Goal: Task Accomplishment & Management: Manage account settings

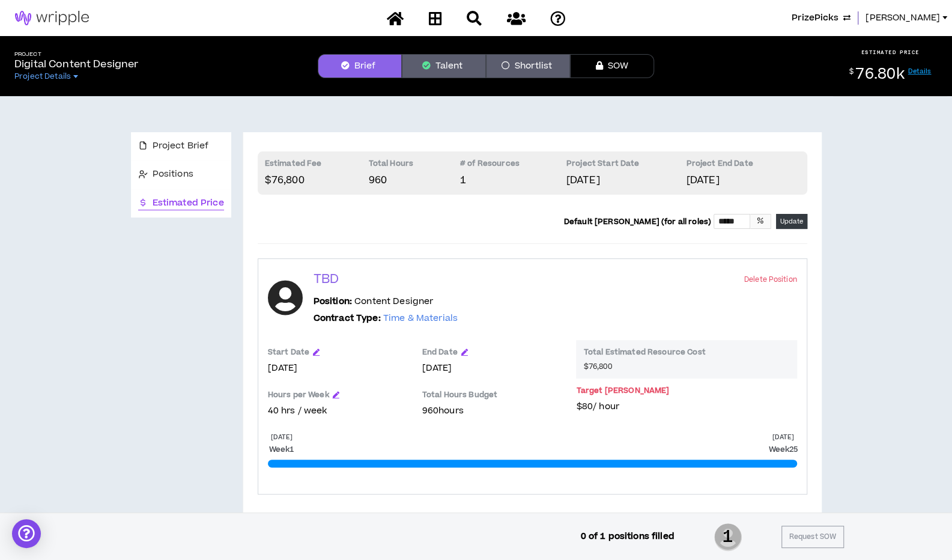
click at [839, 16] on span "PrizePicks" at bounding box center [815, 17] width 47 height 13
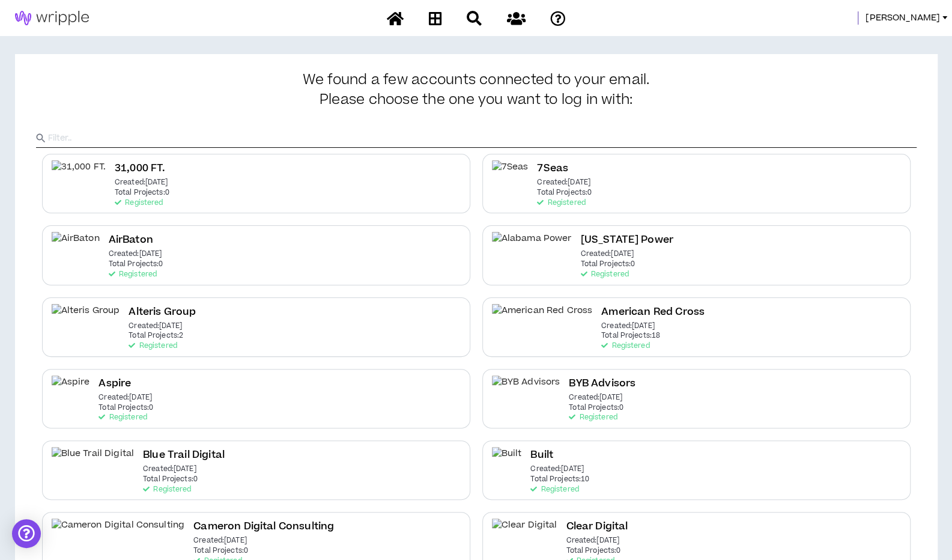
click at [453, 138] on input "text" at bounding box center [482, 138] width 869 height 18
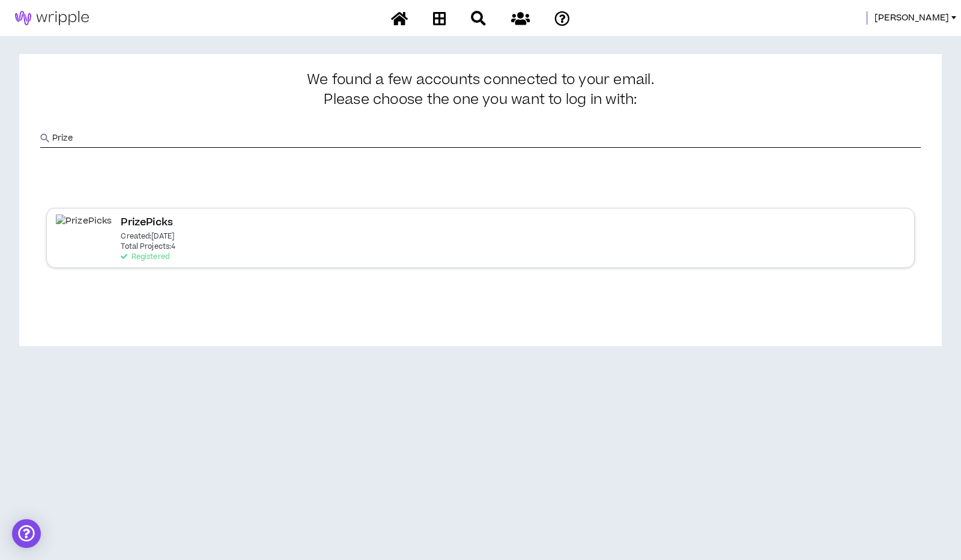
type input "Prize"
click at [121, 240] on p "Created: [DATE]" at bounding box center [147, 236] width 53 height 8
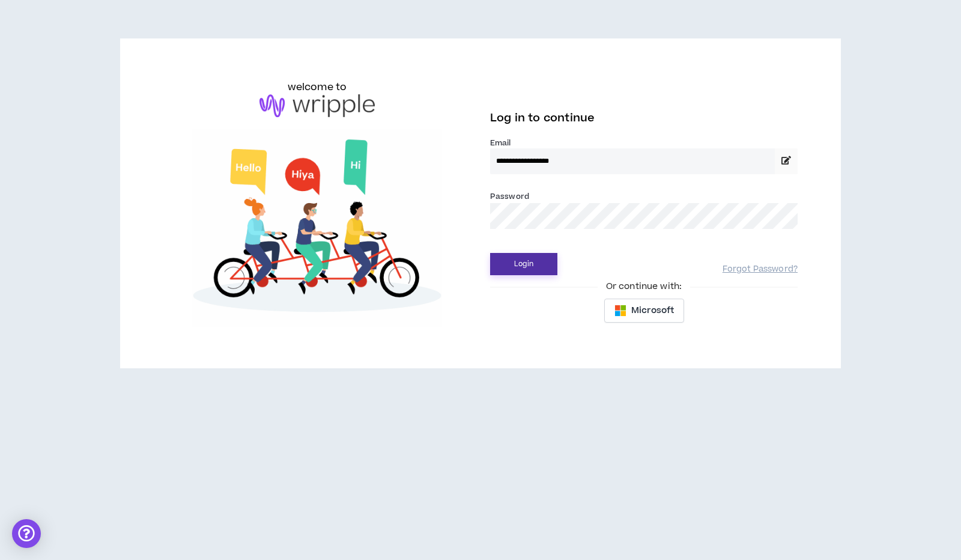
click at [515, 264] on button "Login" at bounding box center [523, 264] width 67 height 22
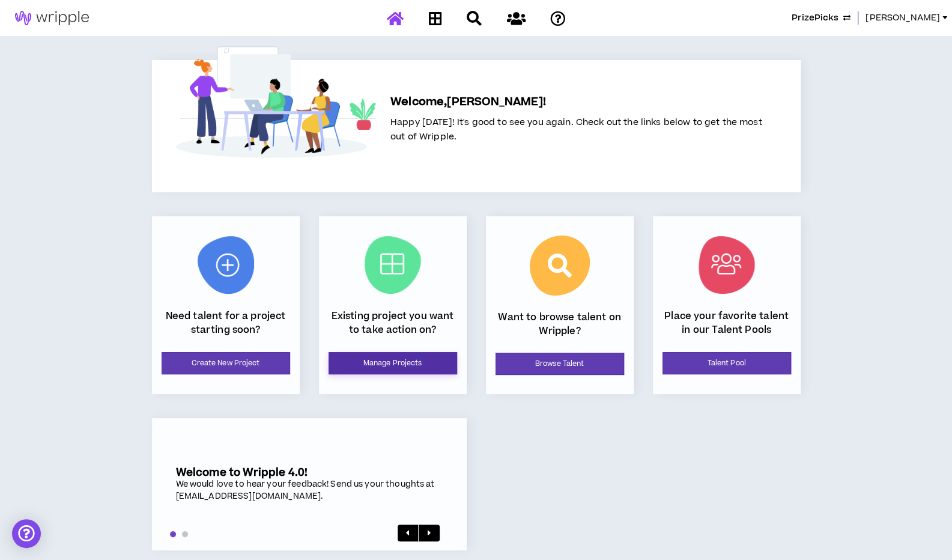
click at [418, 361] on link "Manage Projects" at bounding box center [393, 363] width 129 height 22
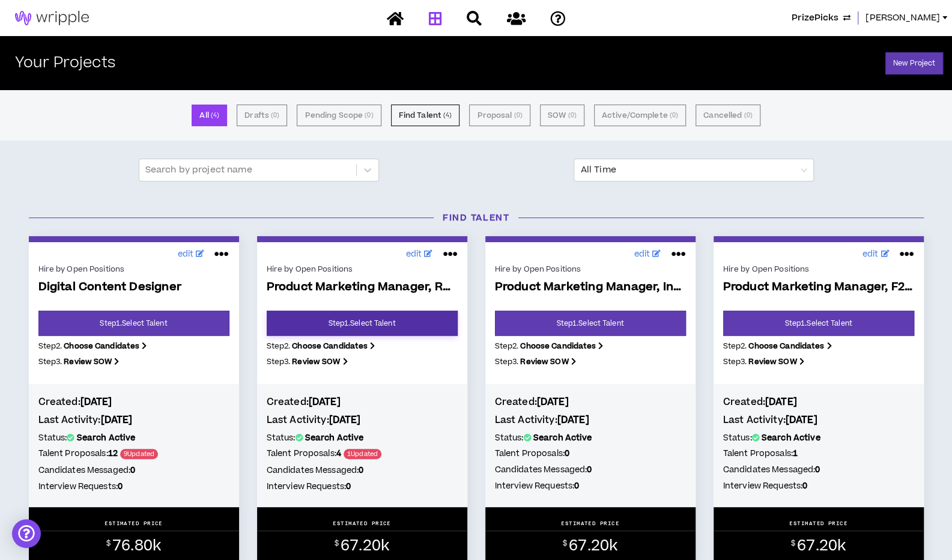
click at [349, 325] on link "Step 1 . Select Talent" at bounding box center [362, 323] width 191 height 25
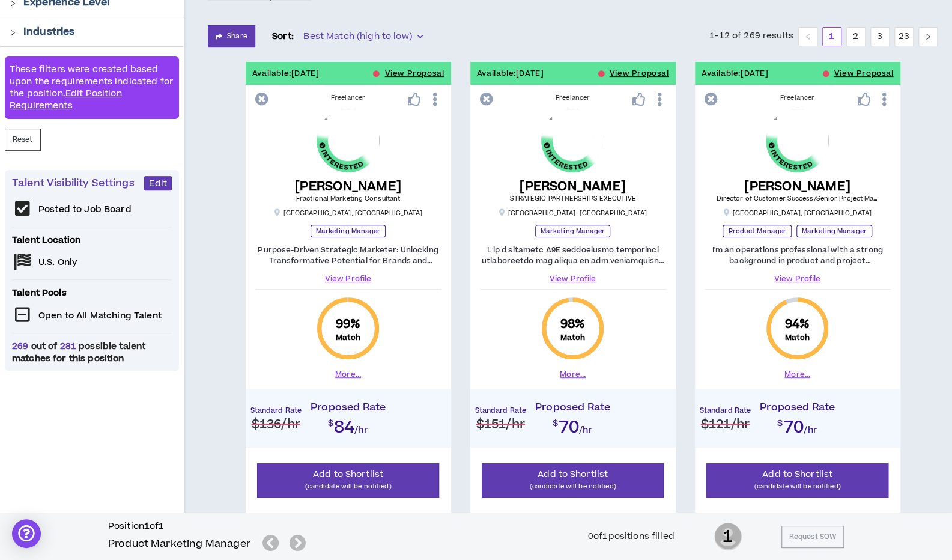
scroll to position [198, 0]
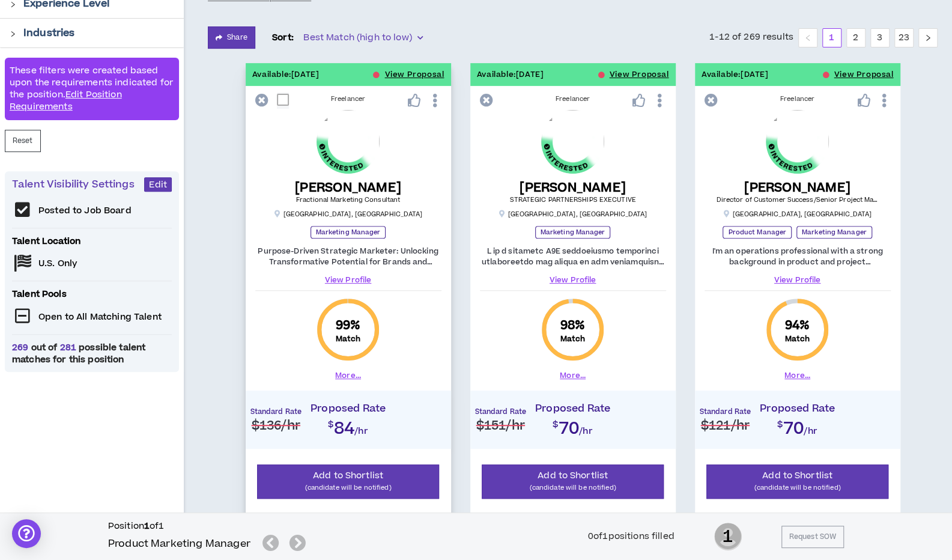
click at [437, 99] on icon at bounding box center [434, 100] width 13 height 21
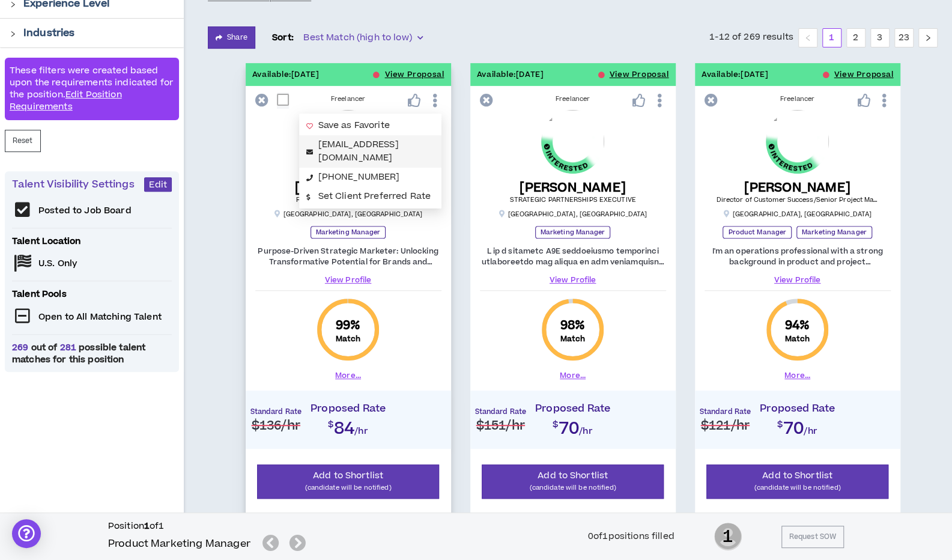
click at [378, 144] on link "[EMAIL_ADDRESS][DOMAIN_NAME]" at bounding box center [358, 151] width 80 height 26
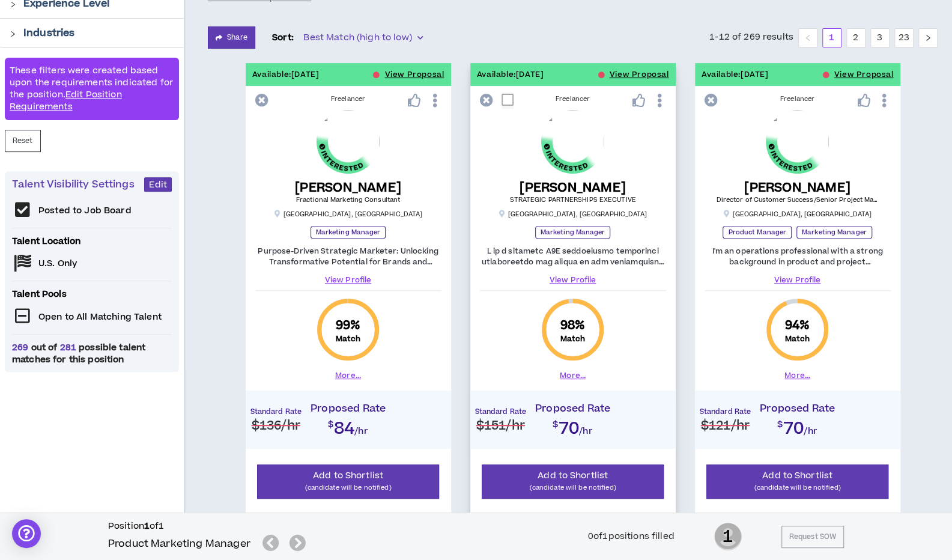
click at [660, 100] on icon at bounding box center [659, 100] width 13 height 21
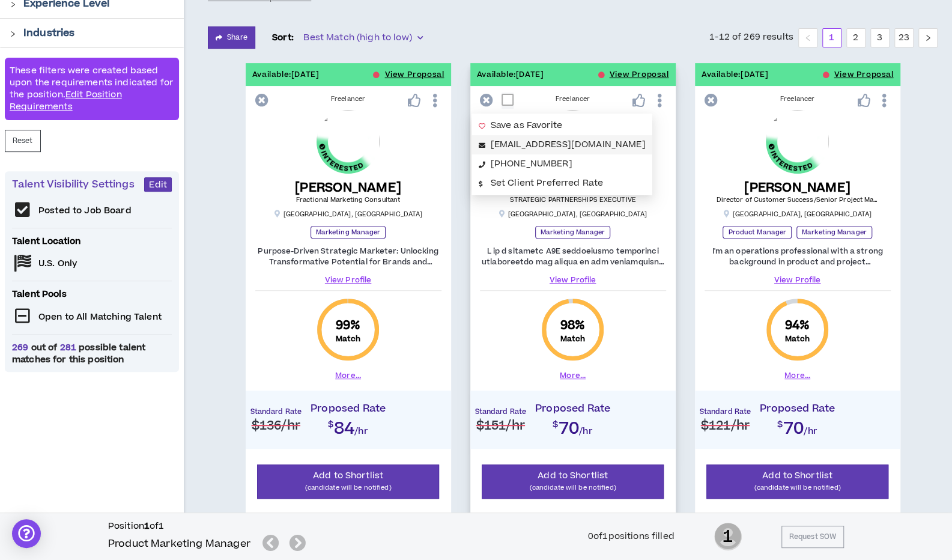
click at [619, 141] on link "[EMAIL_ADDRESS][DOMAIN_NAME]" at bounding box center [568, 144] width 155 height 13
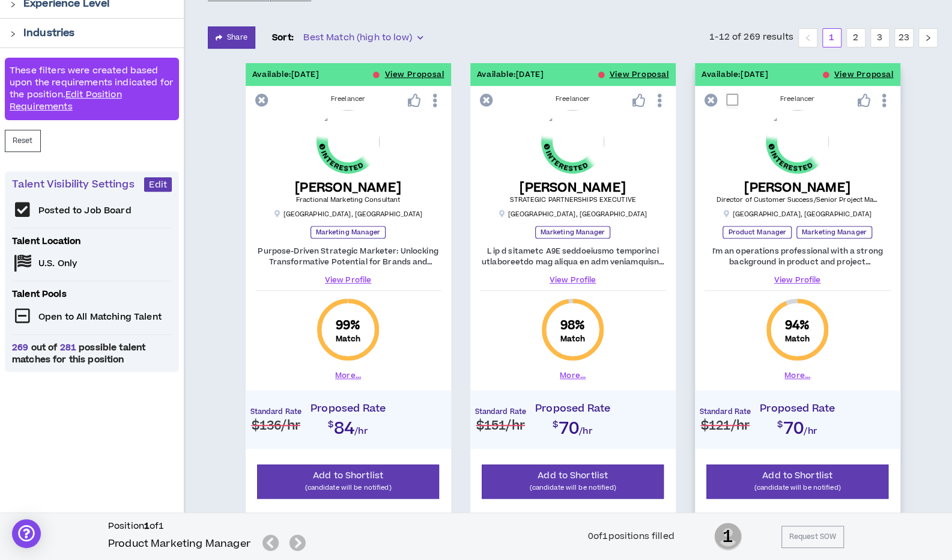
click at [884, 99] on icon at bounding box center [884, 100] width 13 height 21
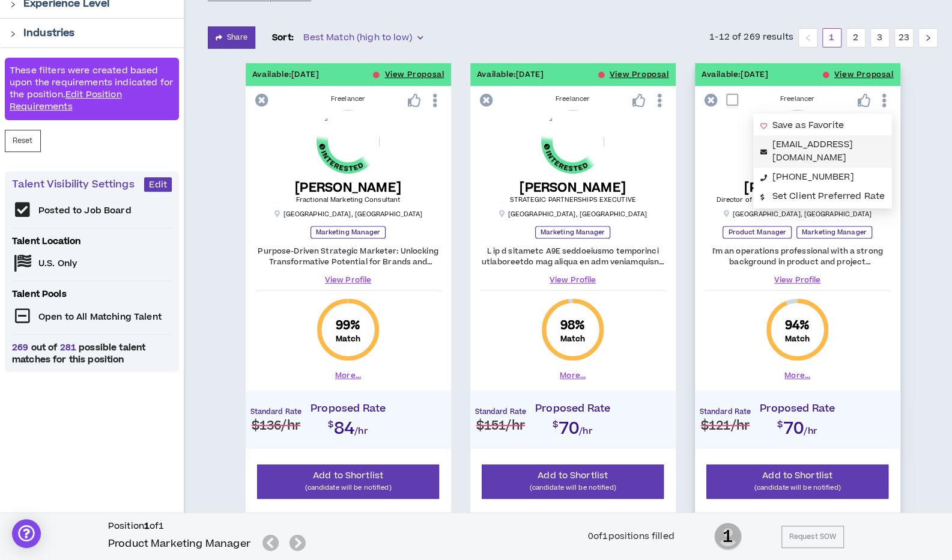
click at [823, 142] on link "[EMAIL_ADDRESS][DOMAIN_NAME]" at bounding box center [813, 151] width 80 height 26
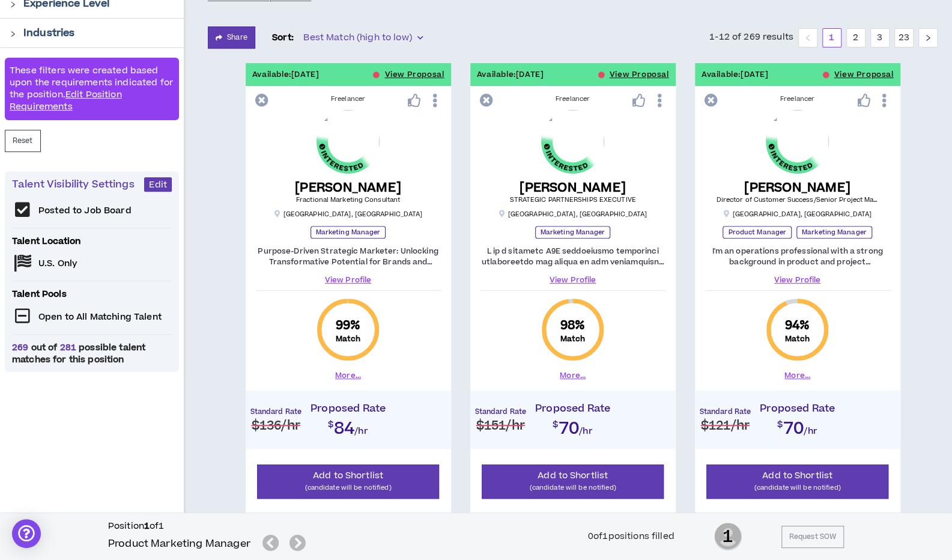
scroll to position [0, 0]
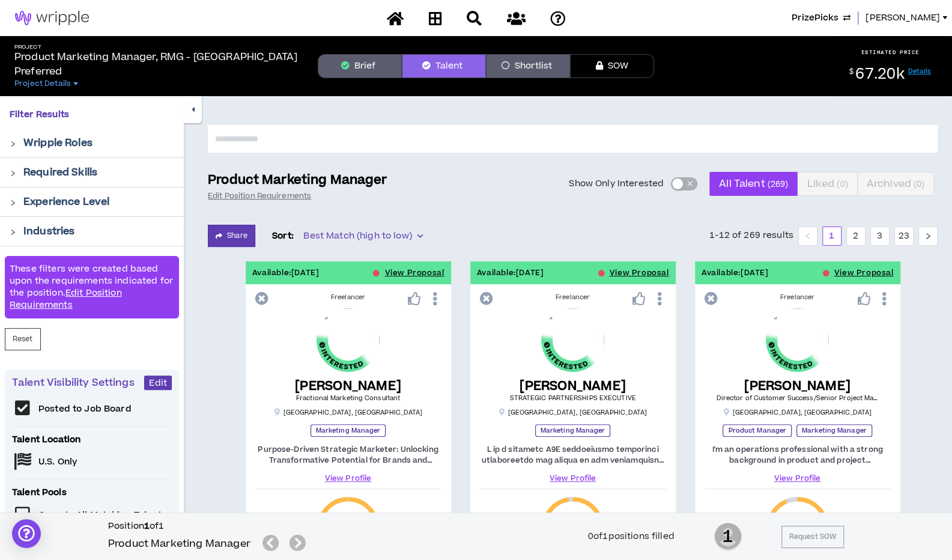
click at [551, 150] on input "text" at bounding box center [573, 139] width 730 height 28
type input "*******"
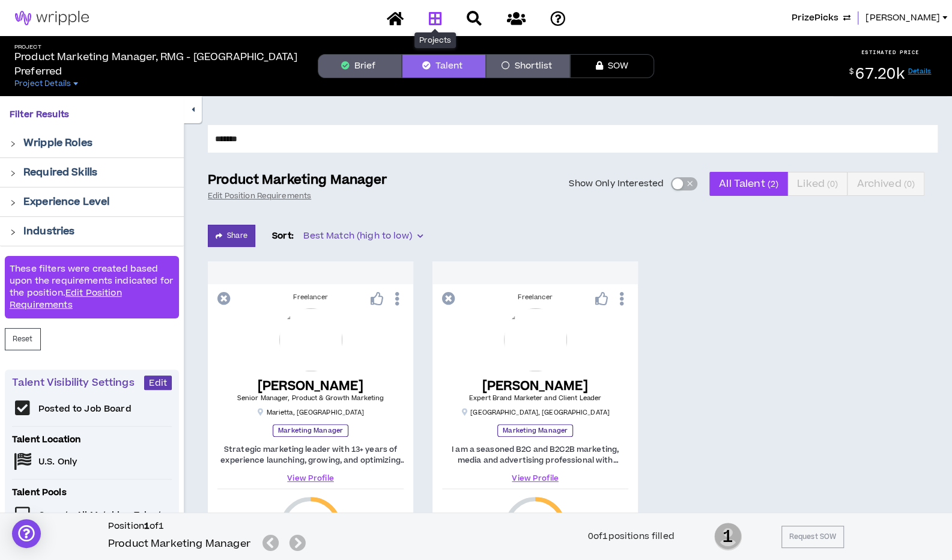
click at [435, 16] on icon at bounding box center [434, 18] width 13 height 15
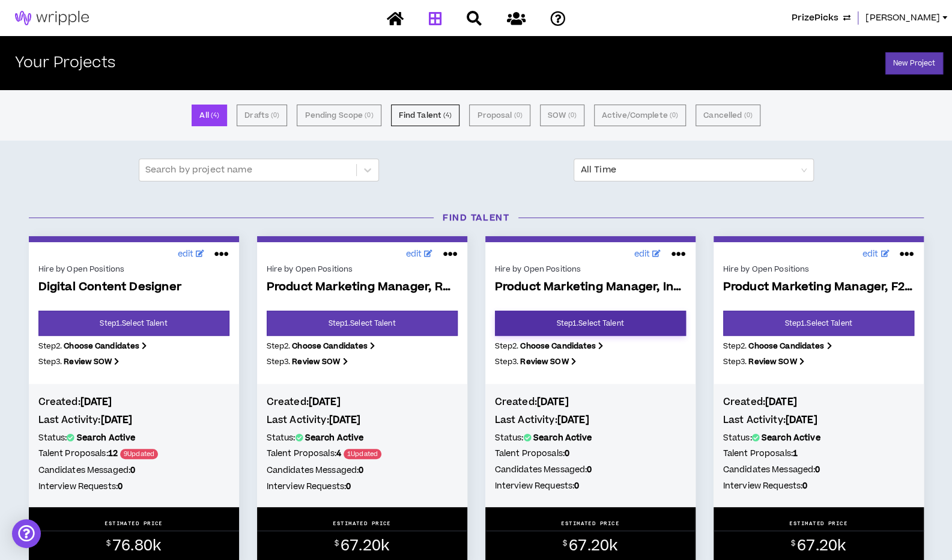
click at [563, 326] on link "Step 1 . Select Talent" at bounding box center [590, 323] width 191 height 25
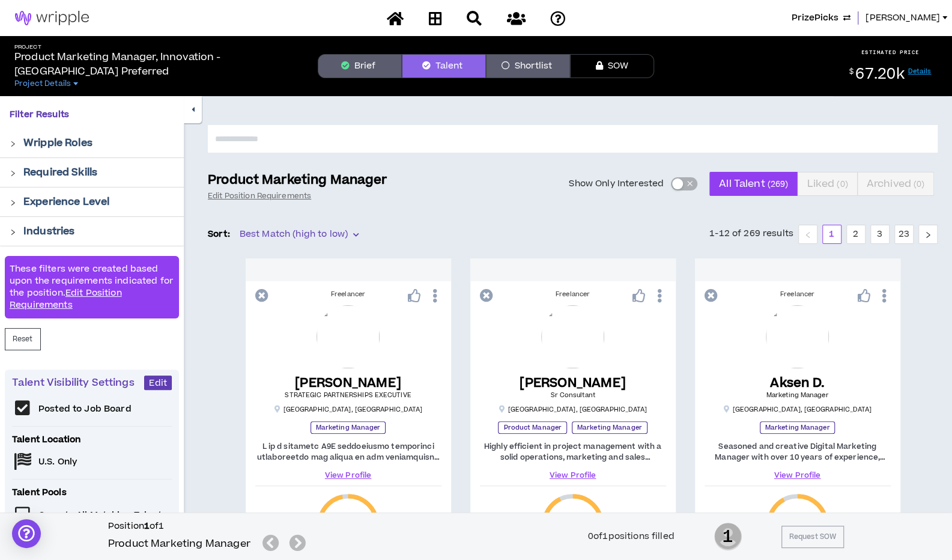
click at [564, 139] on input "text" at bounding box center [573, 139] width 730 height 28
type input "*******"
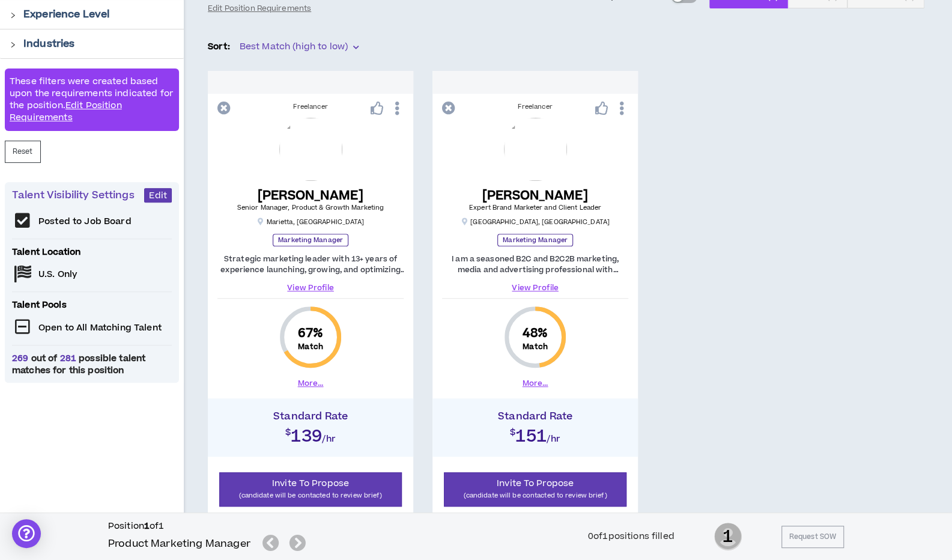
scroll to position [189, 0]
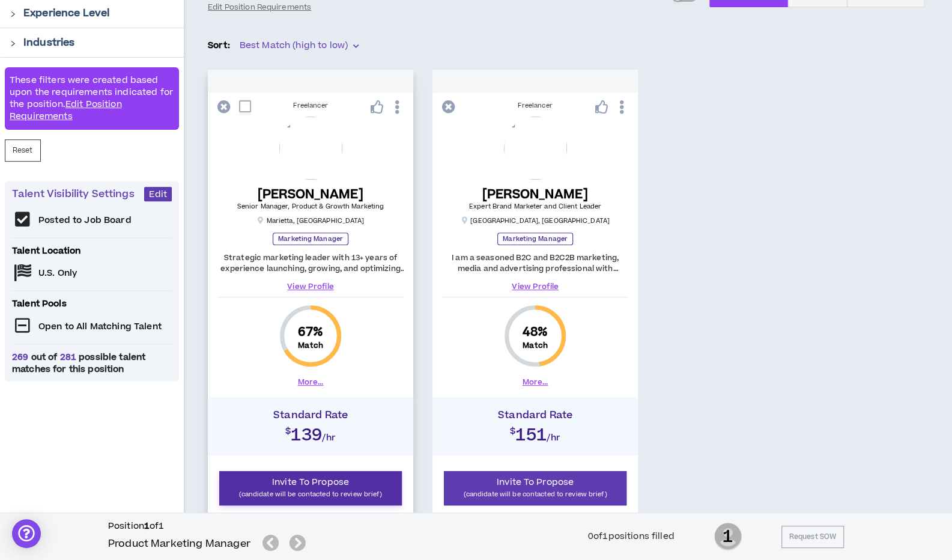
click at [318, 491] on p "(candidate will be contacted to review brief)" at bounding box center [310, 493] width 167 height 11
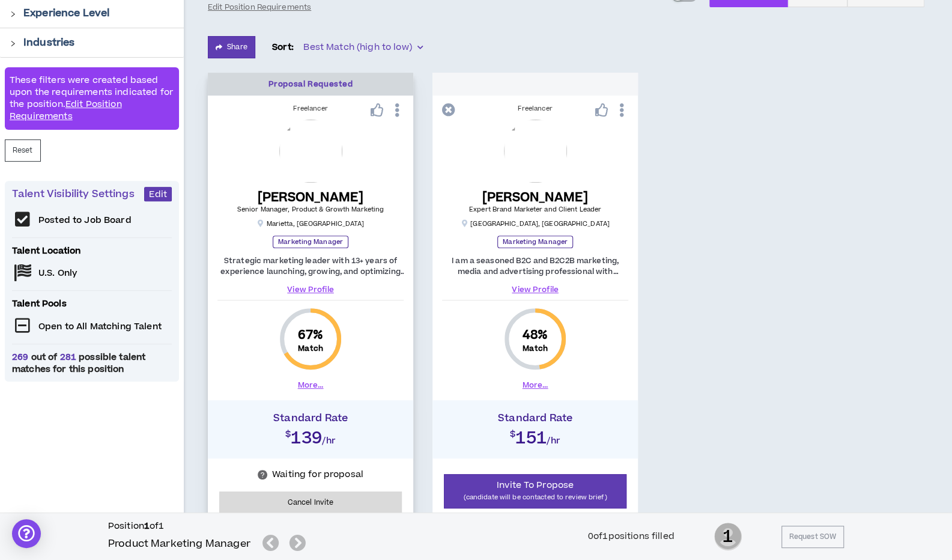
click at [397, 107] on icon at bounding box center [397, 110] width 13 height 21
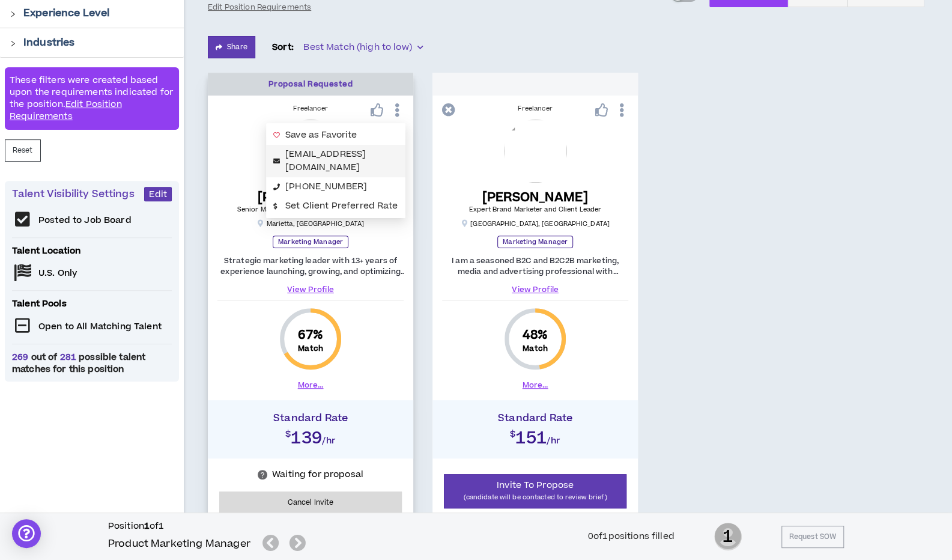
click at [350, 153] on link "[EMAIL_ADDRESS][DOMAIN_NAME]" at bounding box center [325, 161] width 80 height 26
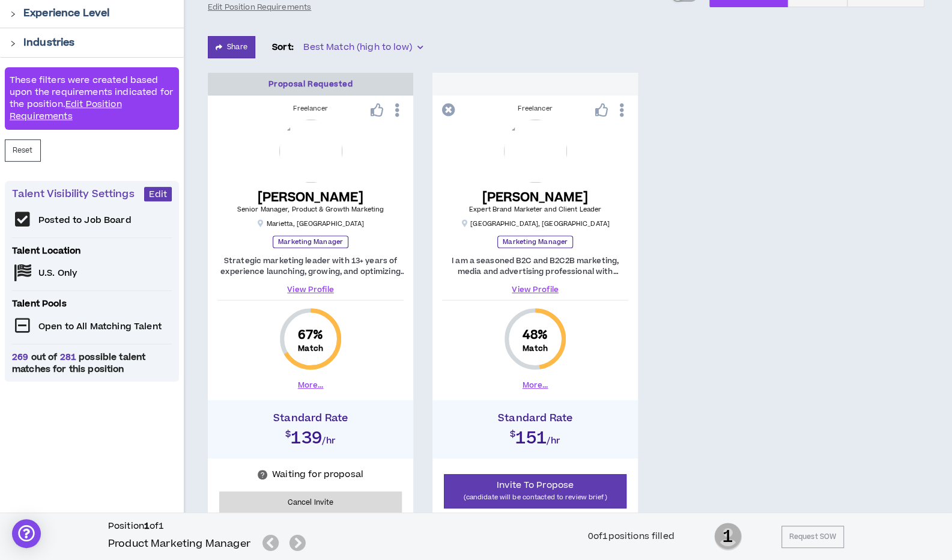
scroll to position [0, 0]
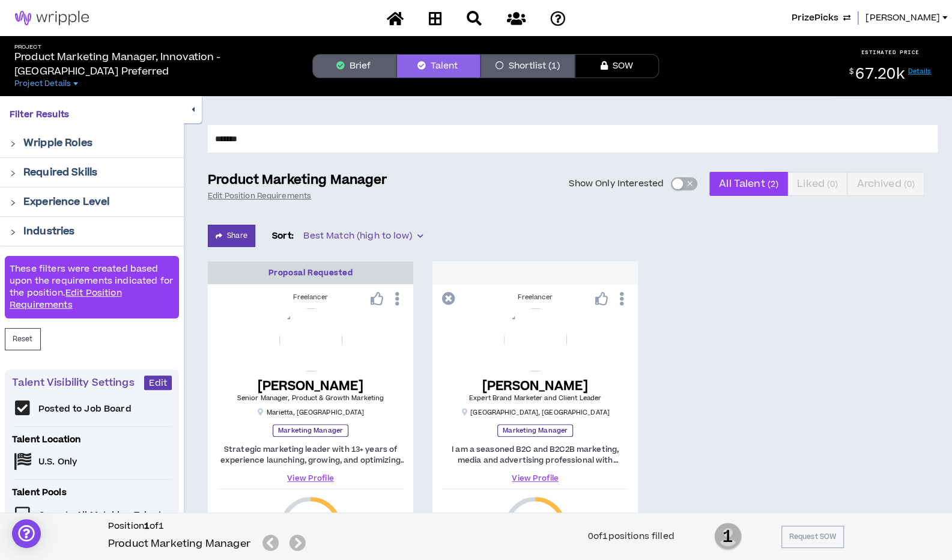
drag, startPoint x: 246, startPoint y: 136, endPoint x: 183, endPoint y: 75, distance: 87.9
click at [183, 75] on div "Project Product Marketing Manager, Innovation - [GEOGRAPHIC_DATA] Preferred Pro…" at bounding box center [476, 428] width 952 height 785
type input "*****"
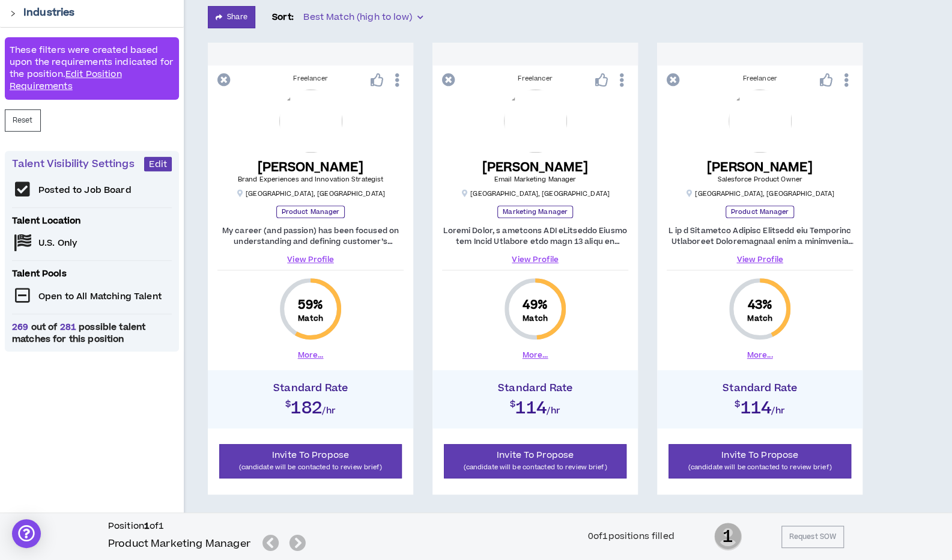
scroll to position [216, 0]
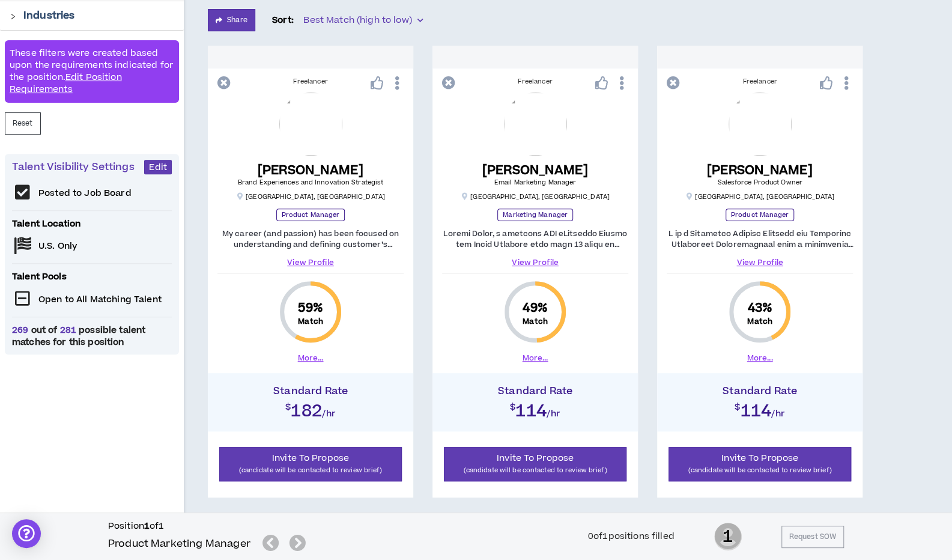
click at [26, 449] on div "Filter Results Wripple Roles Required Skills Experience Level Industries These …" at bounding box center [92, 218] width 184 height 677
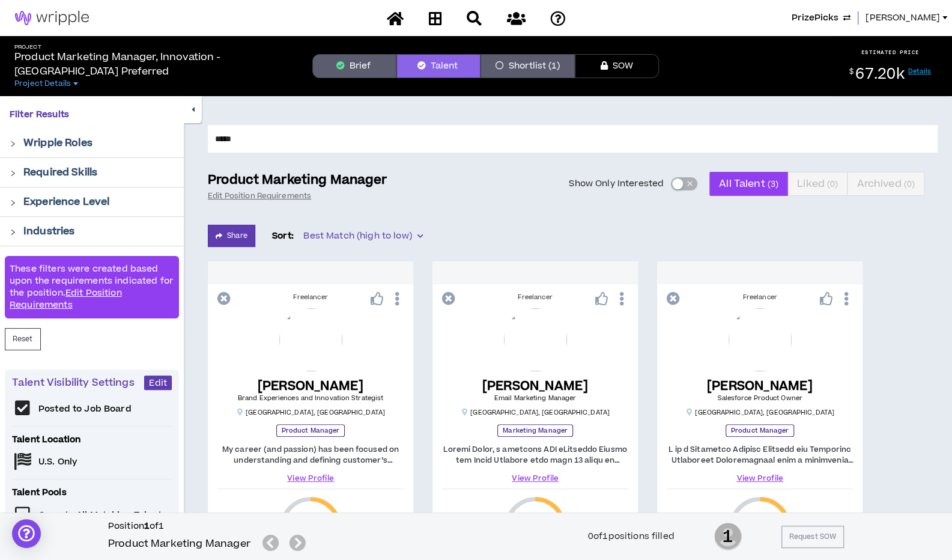
click at [930, 21] on span "[PERSON_NAME]" at bounding box center [903, 17] width 74 height 13
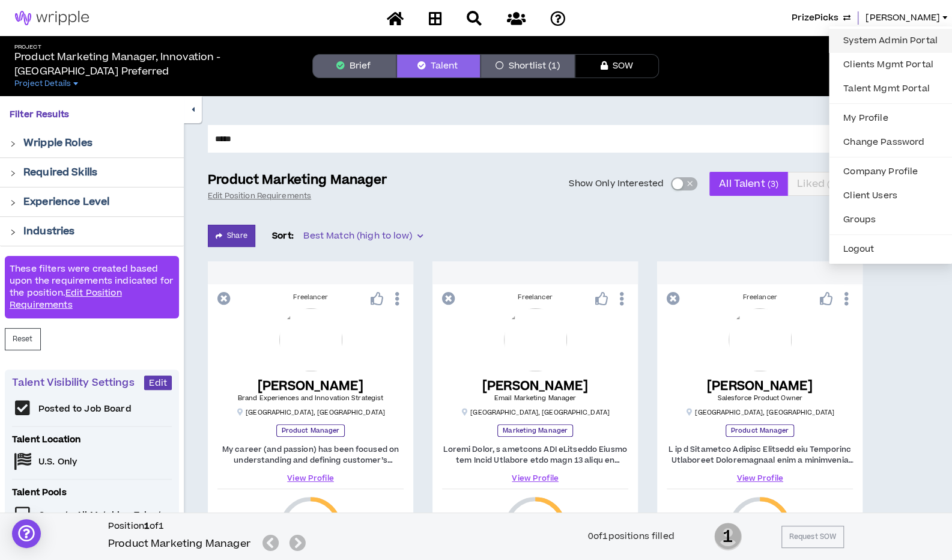
click at [909, 43] on link "System Admin Portal" at bounding box center [890, 41] width 109 height 18
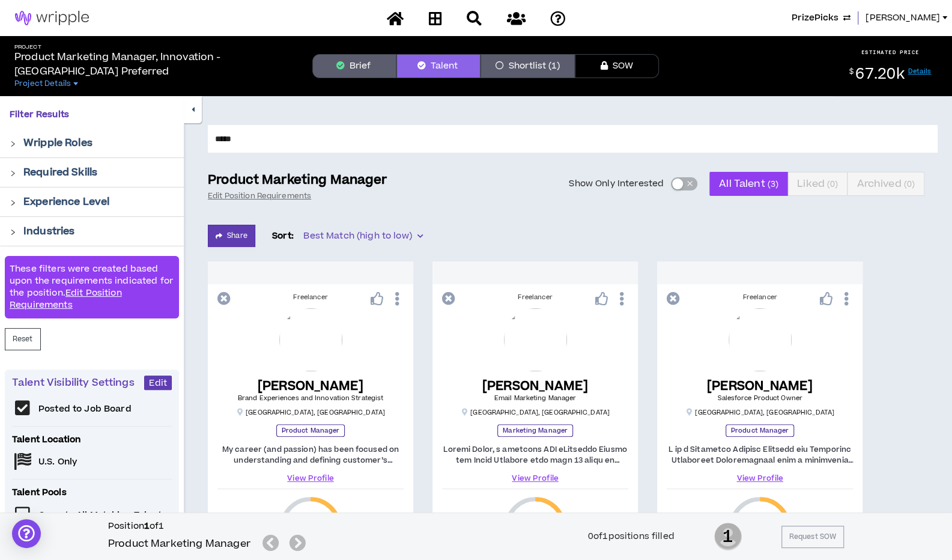
click at [839, 16] on span "PrizePicks" at bounding box center [815, 17] width 47 height 13
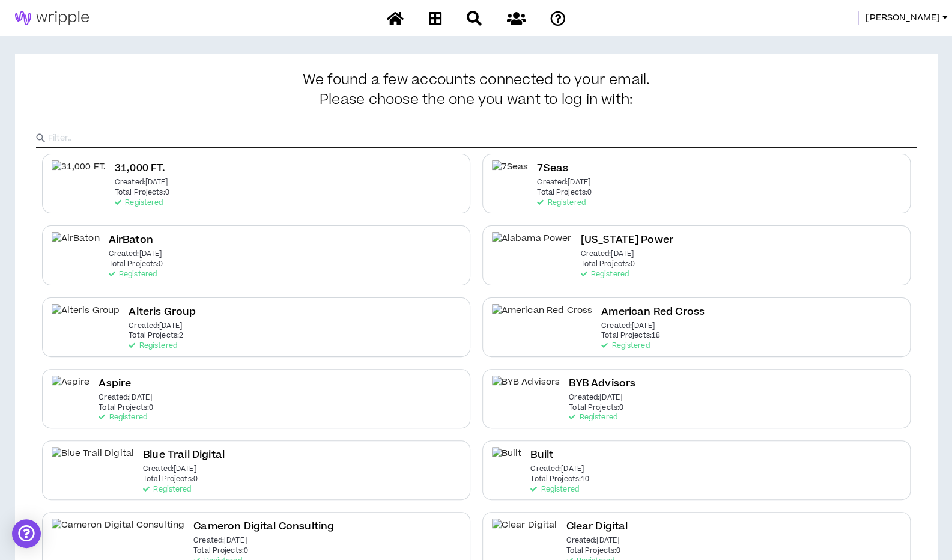
click at [329, 139] on input "text" at bounding box center [482, 138] width 869 height 18
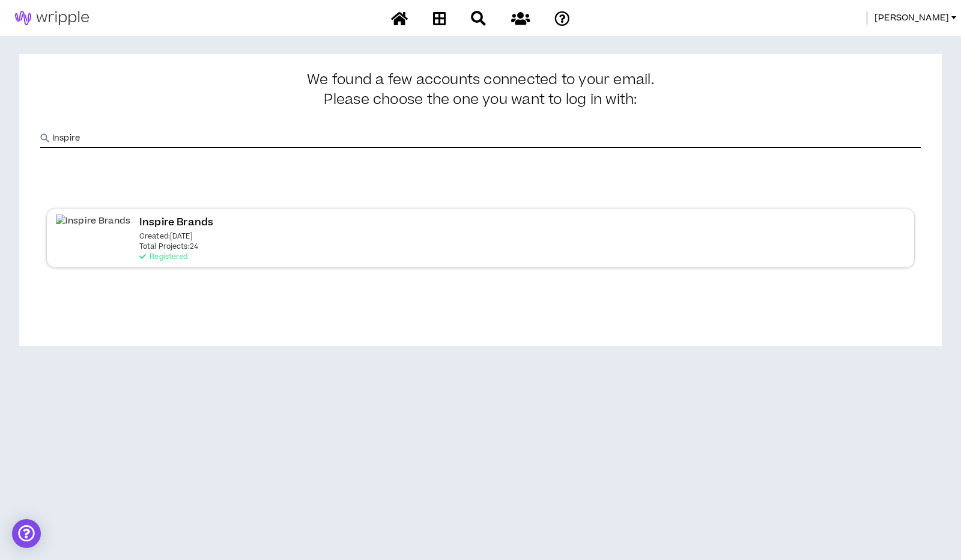
type input "Inspire"
click at [157, 247] on div "Inspire Brands Created: [DATE] Total Projects: 24 Registered" at bounding box center [176, 237] width 74 height 46
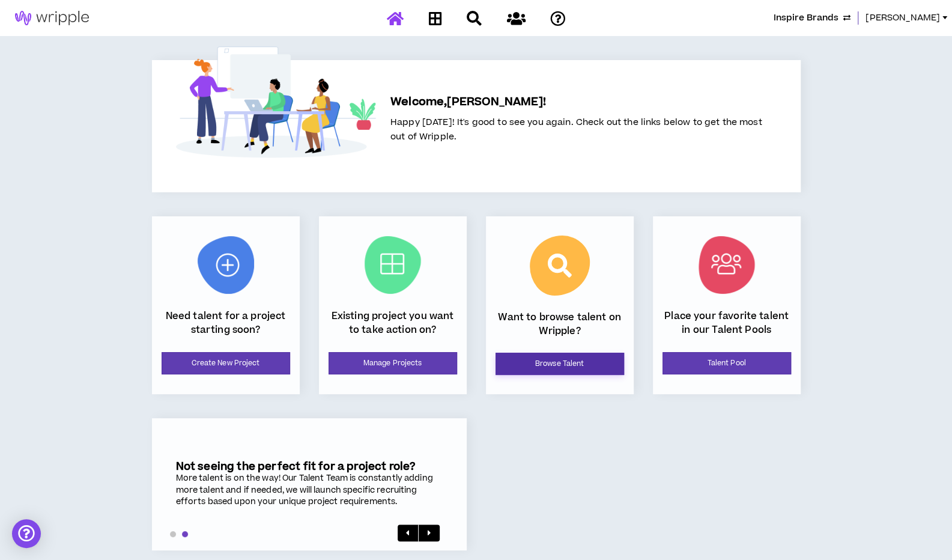
click at [568, 365] on link "Browse Talent" at bounding box center [560, 364] width 129 height 22
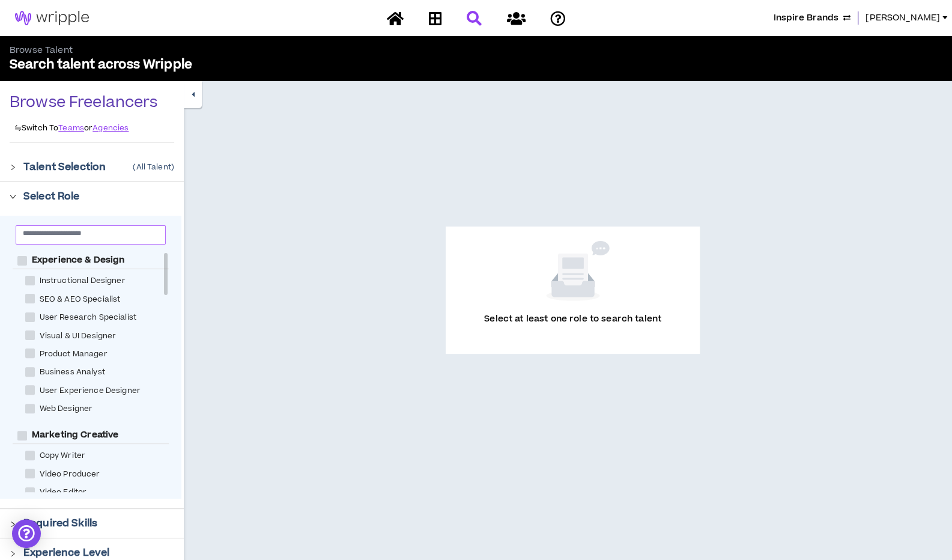
click at [56, 232] on input "text" at bounding box center [86, 232] width 126 height 9
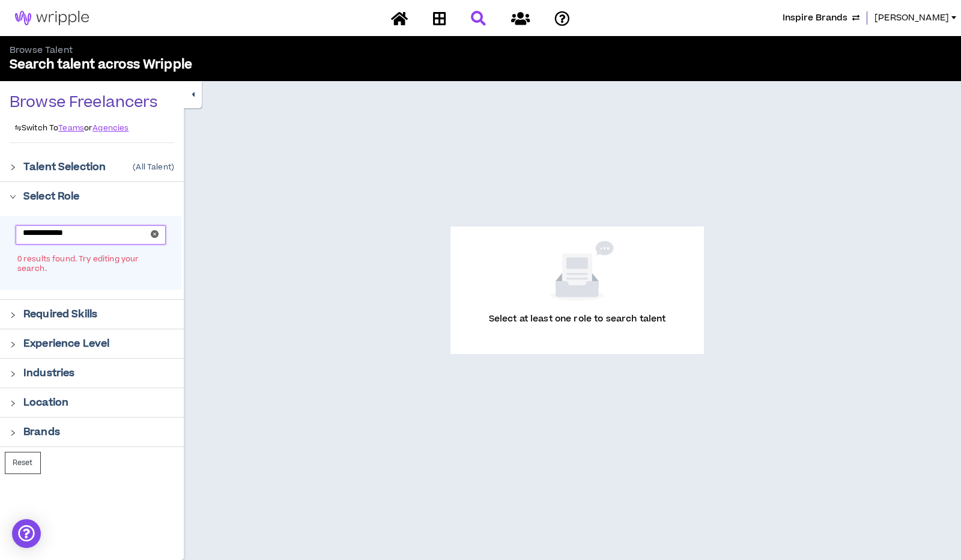
type input "**********"
click at [157, 233] on icon "close-circle" at bounding box center [155, 234] width 8 height 8
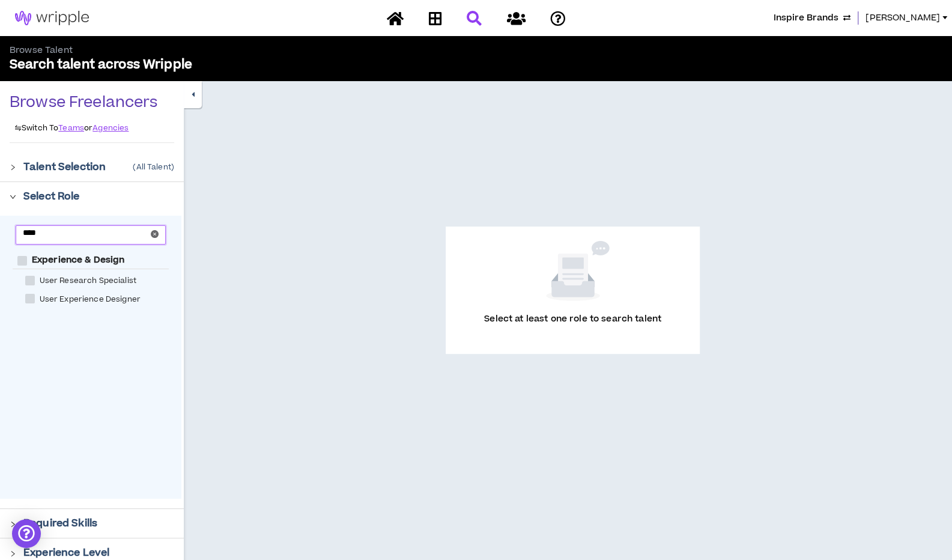
type input "****"
click at [30, 276] on span at bounding box center [30, 281] width 10 height 10
checkbox Specialist "****"
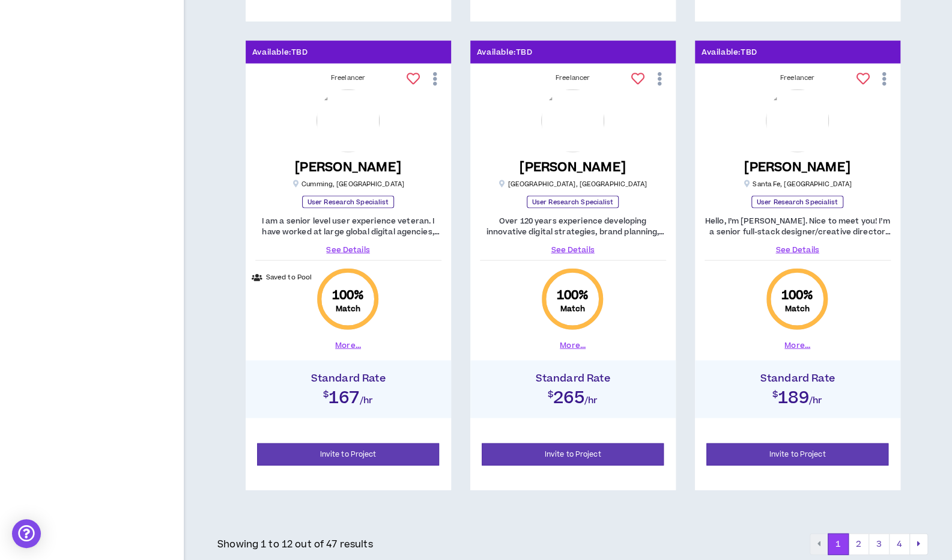
scroll to position [1602, 0]
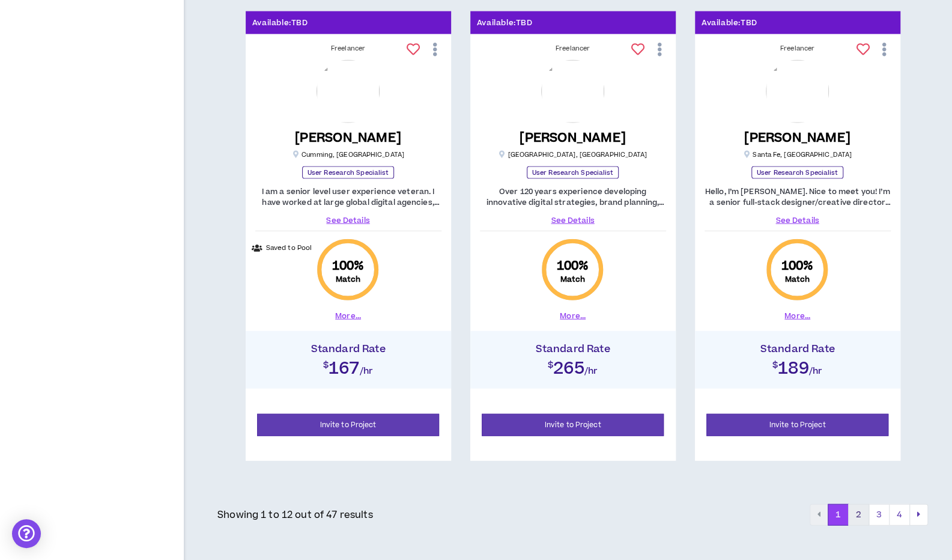
click at [860, 509] on button "2" at bounding box center [858, 515] width 21 height 22
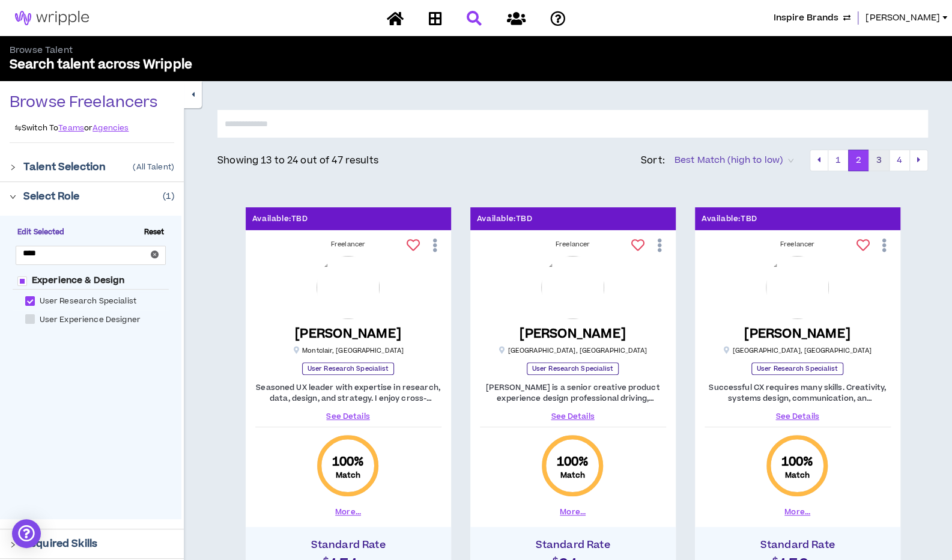
click at [879, 160] on button "3" at bounding box center [879, 161] width 21 height 22
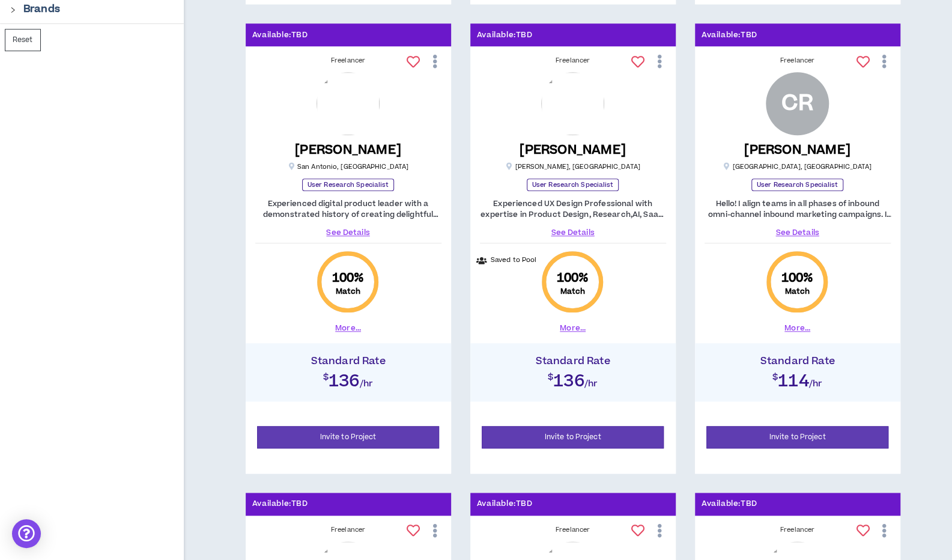
scroll to position [651, 0]
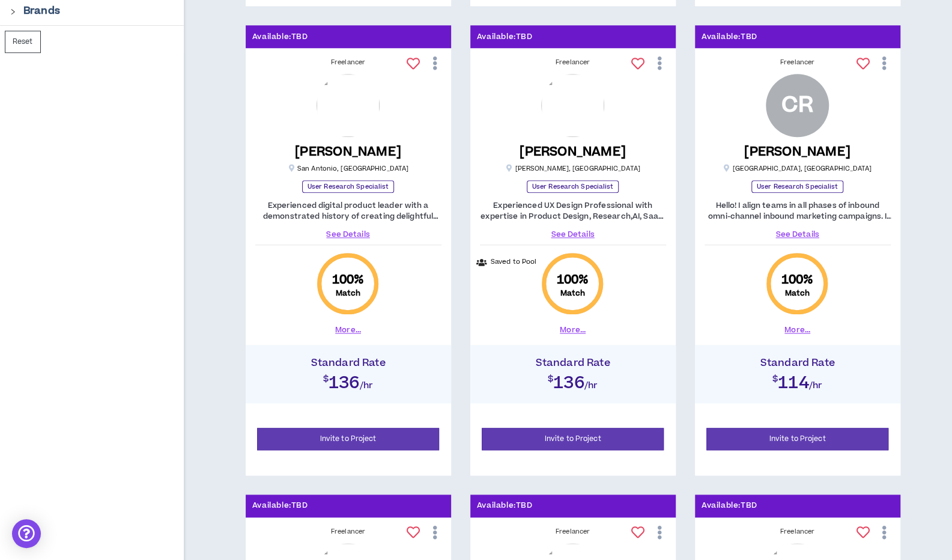
click at [660, 62] on icon at bounding box center [659, 63] width 13 height 21
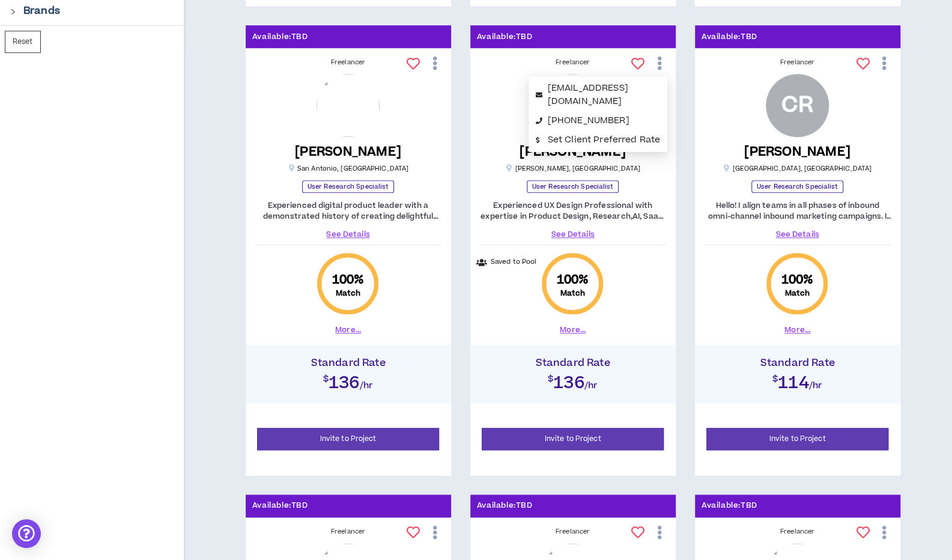
click at [647, 289] on div "100 % Match More... Saved to Pool" at bounding box center [573, 295] width 186 height 90
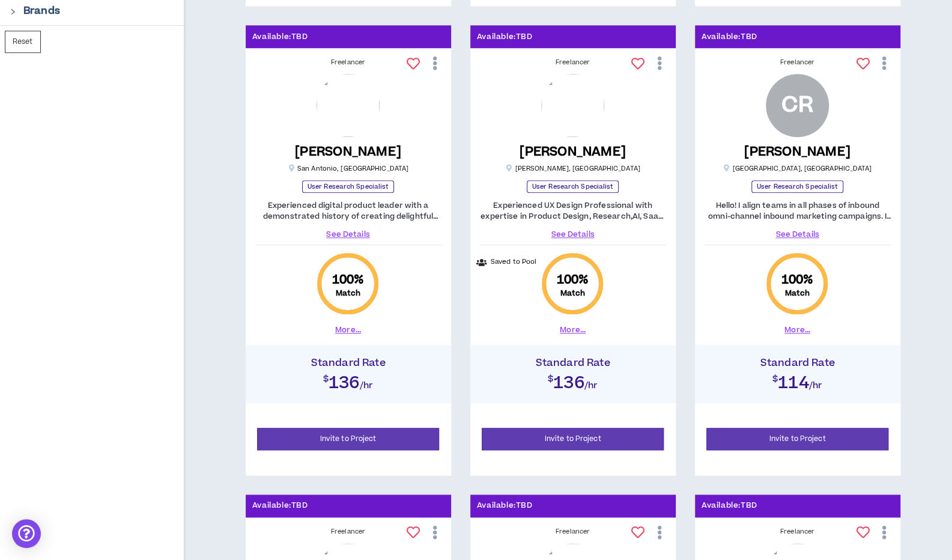
click at [633, 65] on icon at bounding box center [637, 63] width 13 height 13
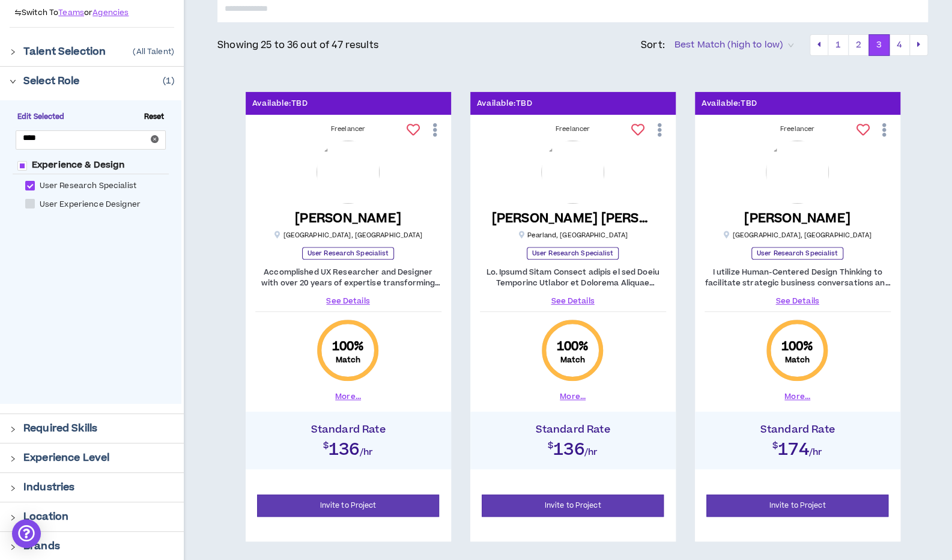
scroll to position [0, 0]
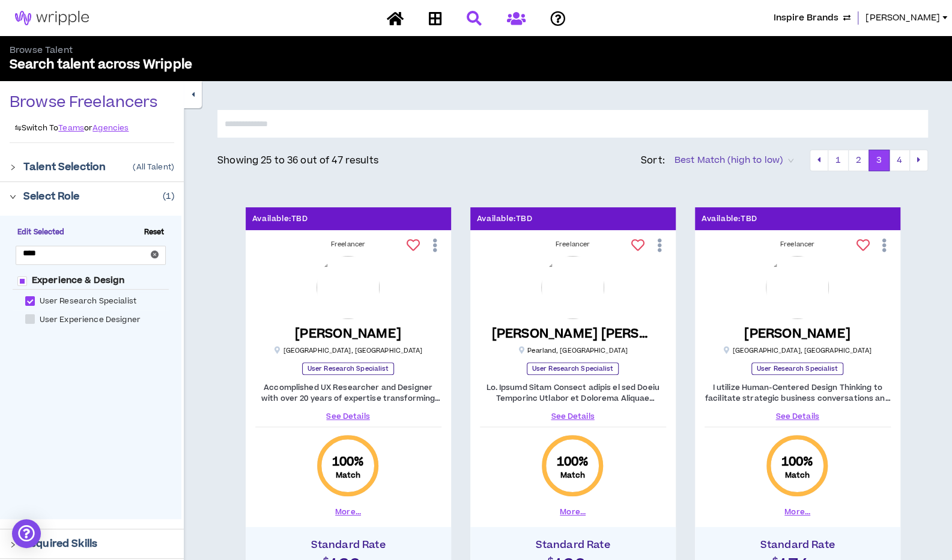
click at [518, 17] on icon at bounding box center [515, 18] width 19 height 15
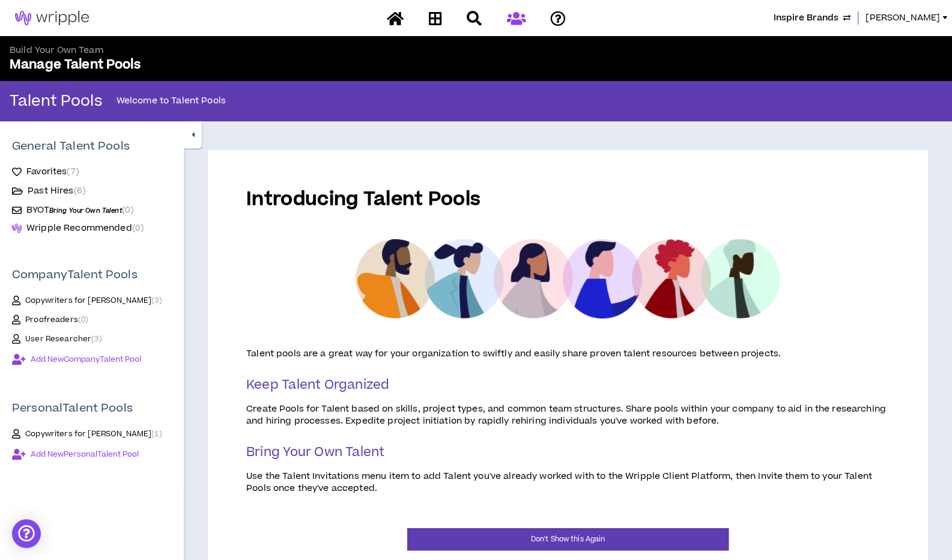
click at [38, 338] on span "User Researcher ( 3 )" at bounding box center [63, 339] width 77 height 10
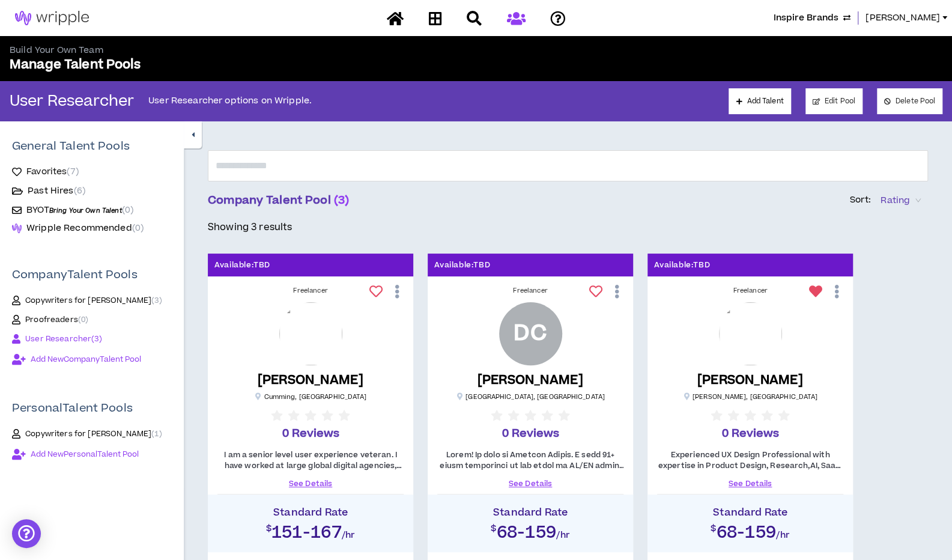
click at [53, 170] on span "Favorites ( 7 )" at bounding box center [52, 172] width 52 height 12
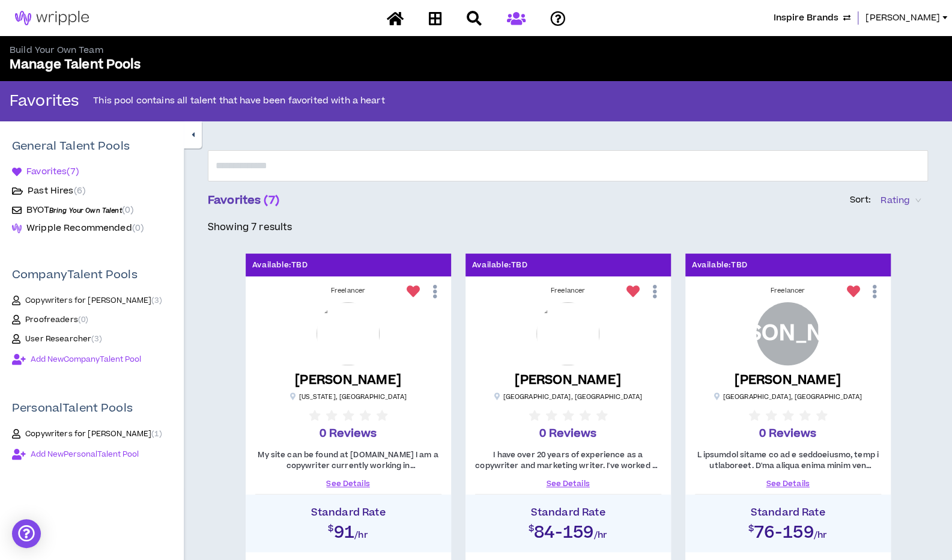
click at [96, 300] on span "Copywriters for [PERSON_NAME] ( 3 )" at bounding box center [93, 301] width 136 height 10
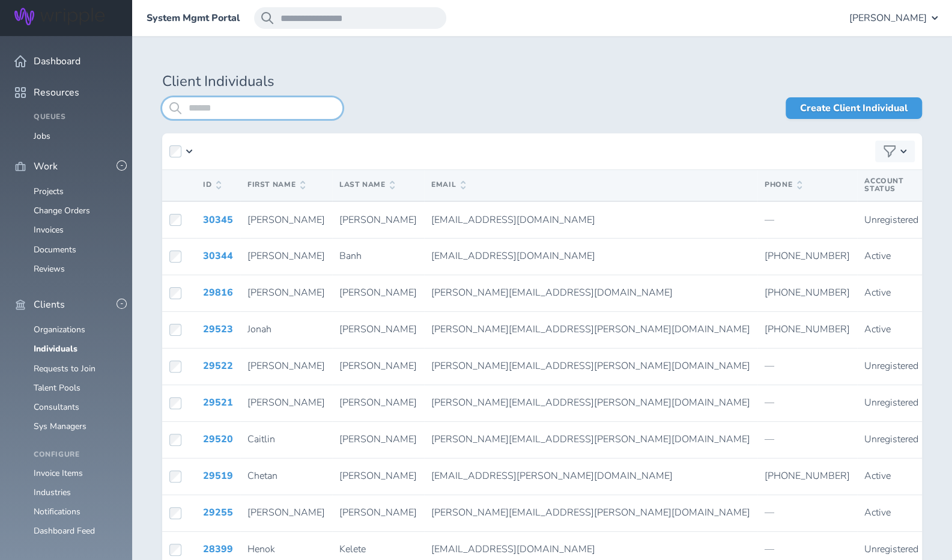
click at [243, 106] on input "search" at bounding box center [252, 108] width 180 height 22
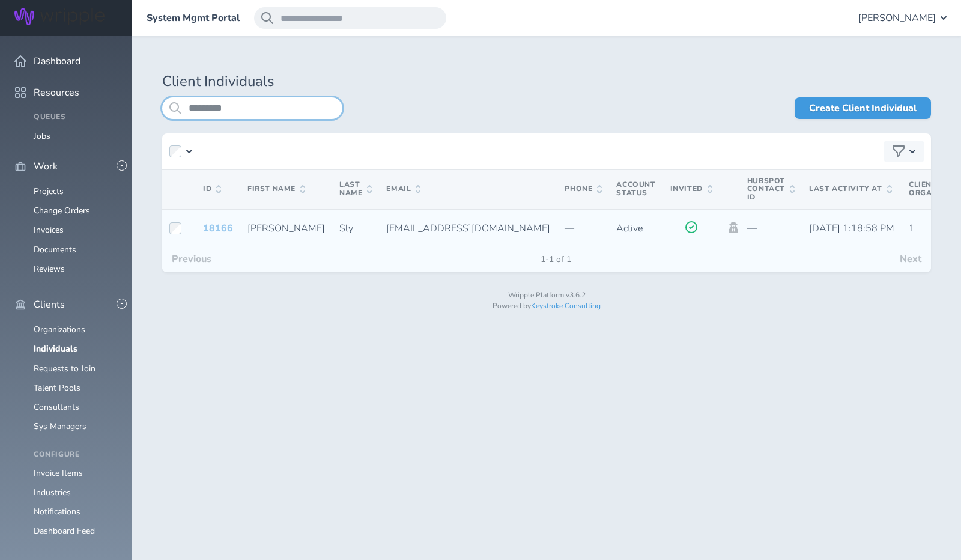
type input "*********"
click at [214, 223] on link "18166" at bounding box center [218, 228] width 30 height 13
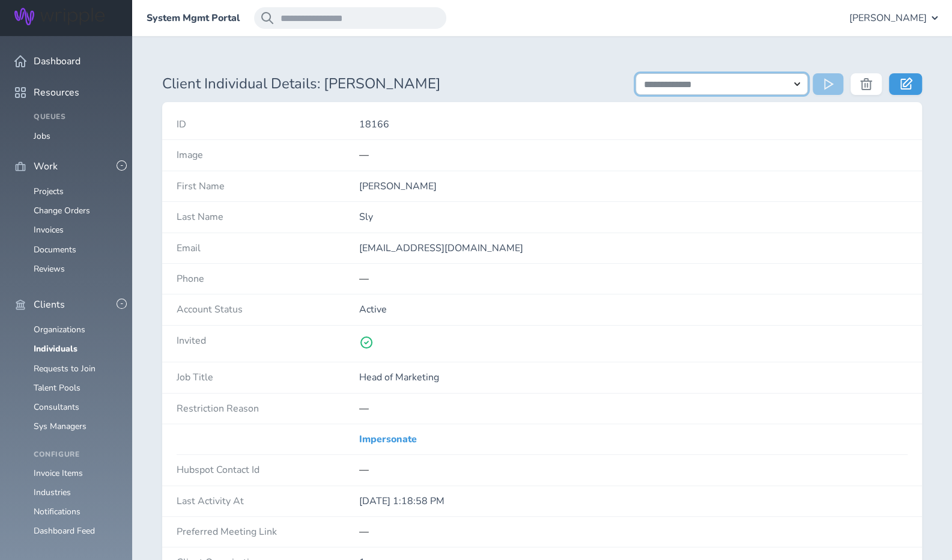
click at [800, 83] on select "**********" at bounding box center [722, 84] width 172 height 22
click at [870, 85] on icon at bounding box center [866, 84] width 12 height 12
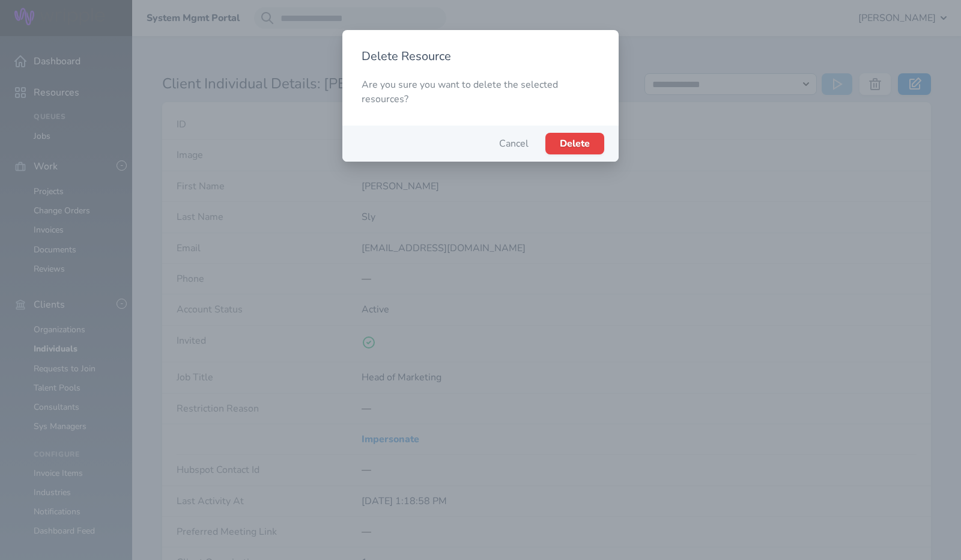
click at [572, 142] on span "Delete" at bounding box center [575, 143] width 30 height 13
